Goal: Transaction & Acquisition: Download file/media

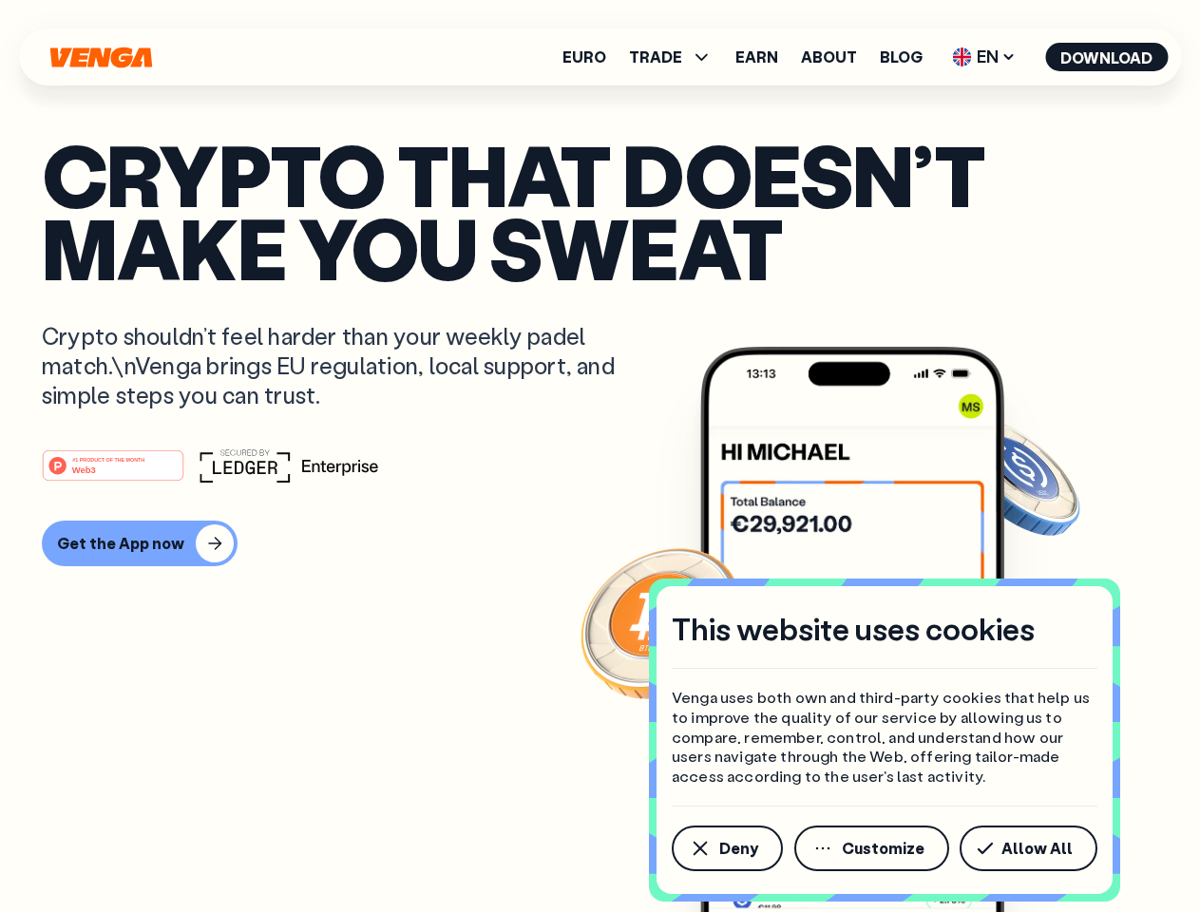
click at [599, 456] on div "#1 PRODUCT OF THE MONTH Web3" at bounding box center [600, 465] width 1116 height 34
click at [726, 848] on span "Deny" at bounding box center [738, 848] width 39 height 15
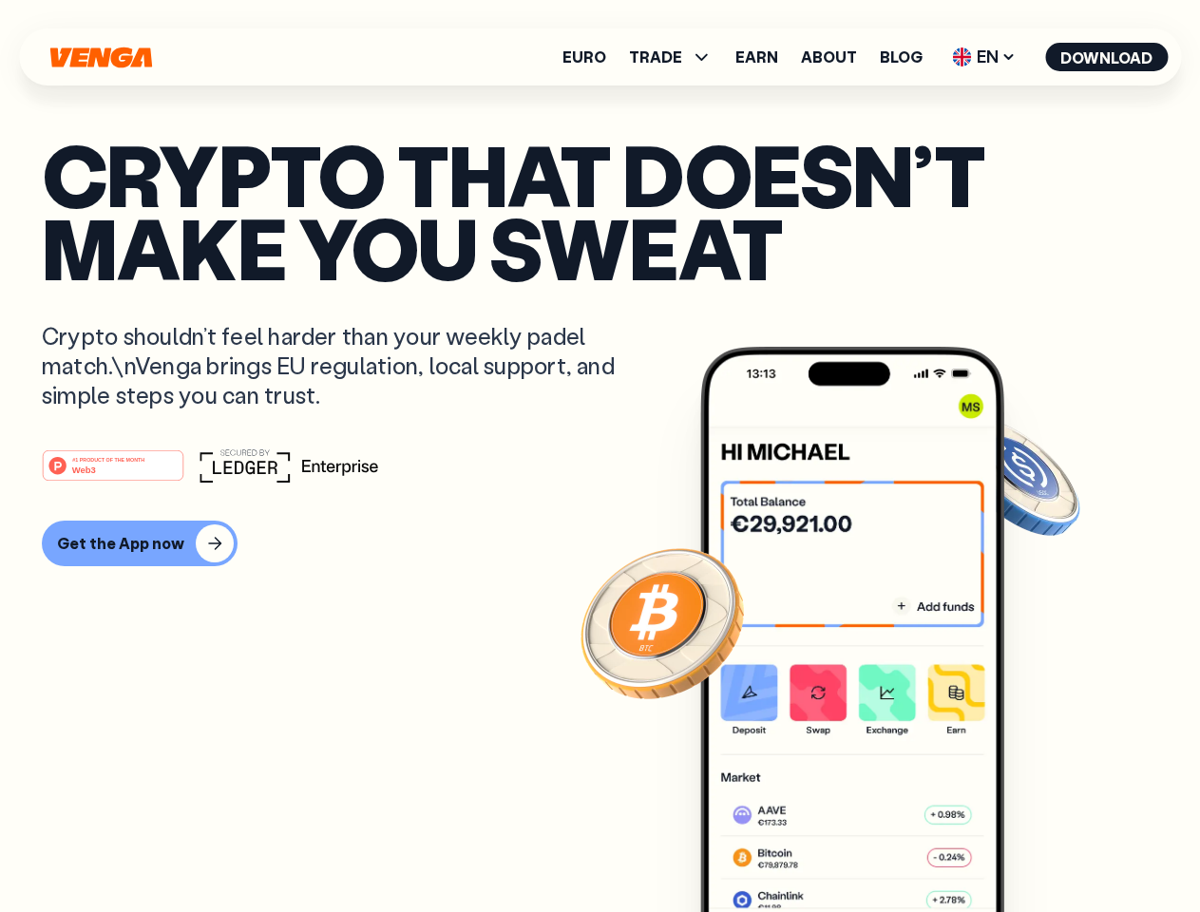
click at [873, 848] on img at bounding box center [852, 665] width 304 height 637
click at [1032, 848] on article "Crypto that doesn’t make you sweat Crypto shouldn’t feel harder than your weekl…" at bounding box center [600, 494] width 1116 height 713
click at [676, 57] on span "TRADE" at bounding box center [655, 56] width 53 height 15
click at [984, 57] on span "EN" at bounding box center [983, 57] width 77 height 30
click at [1107, 57] on button "Download" at bounding box center [1106, 57] width 123 height 29
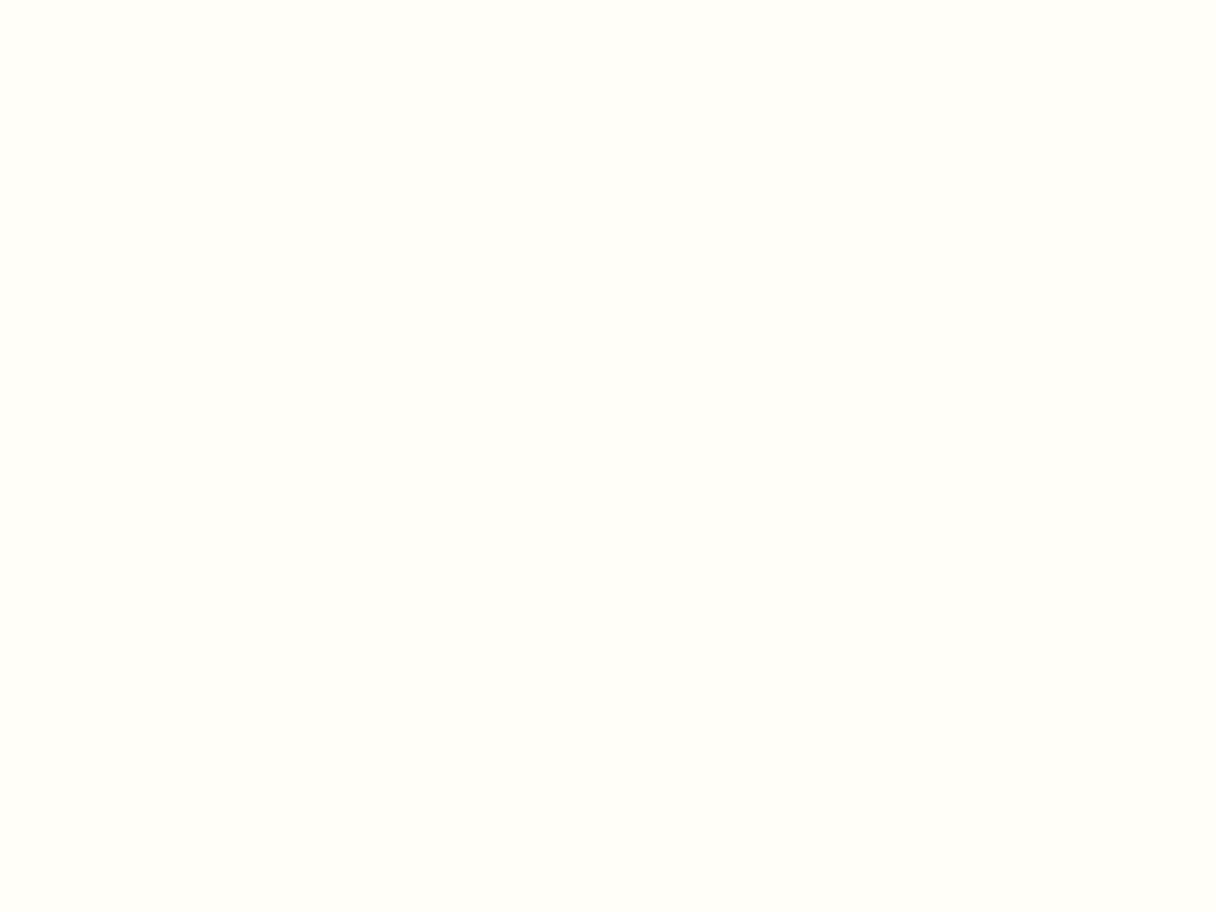
click at [137, 0] on html "This website uses cookies Venga uses both own and third-party cookies that help…" at bounding box center [608, 0] width 1216 height 0
click at [116, 0] on html "This website uses cookies Venga uses both own and third-party cookies that help…" at bounding box center [608, 0] width 1216 height 0
